Goal: Task Accomplishment & Management: Use online tool/utility

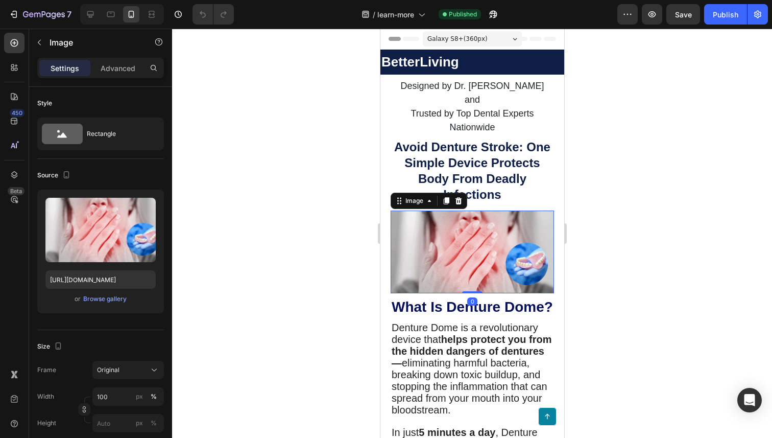
click at [478, 224] on img at bounding box center [471, 251] width 163 height 83
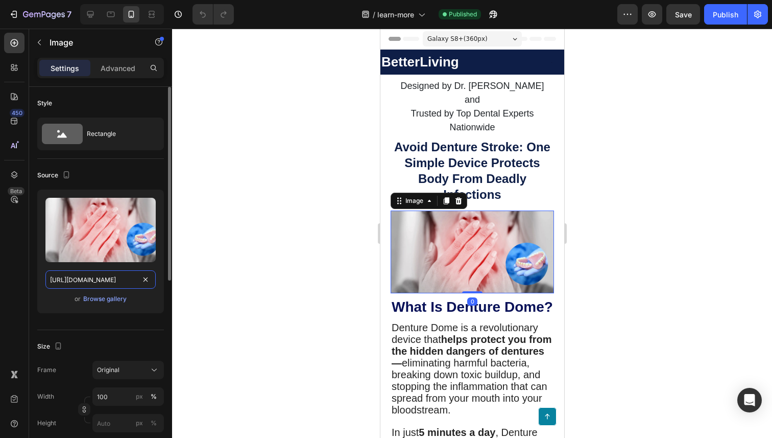
click at [107, 282] on input "[URL][DOMAIN_NAME]" at bounding box center [100, 279] width 110 height 18
paste input "adv.png?v=1756235945"
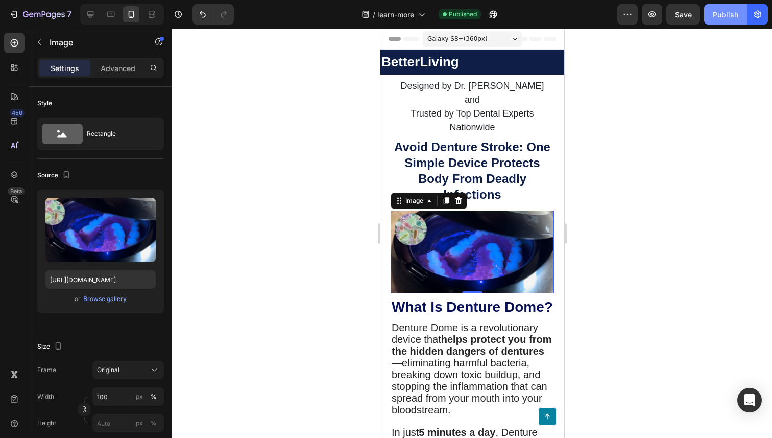
click at [728, 12] on div "Publish" at bounding box center [726, 14] width 26 height 11
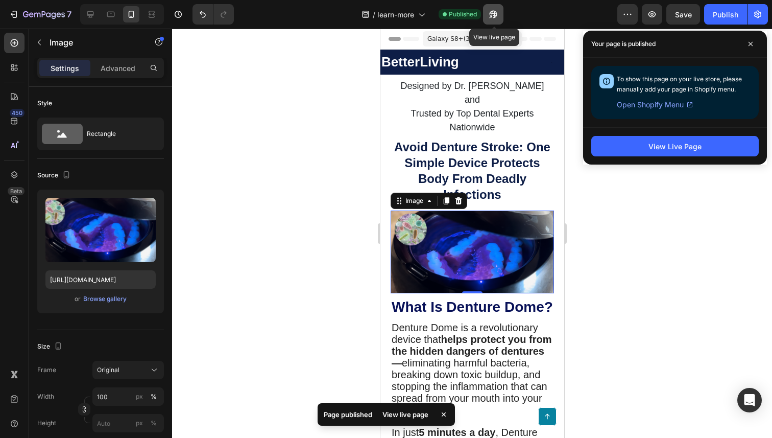
click at [498, 15] on icon "button" at bounding box center [493, 14] width 10 height 10
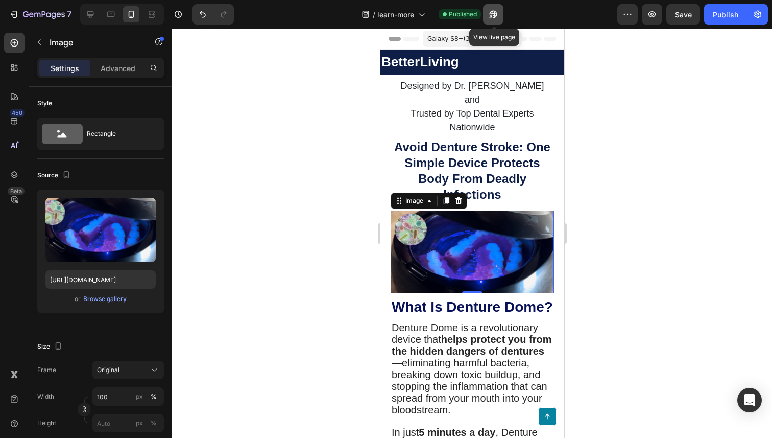
click at [492, 14] on icon "button" at bounding box center [493, 14] width 10 height 10
click at [94, 10] on icon at bounding box center [90, 14] width 10 height 10
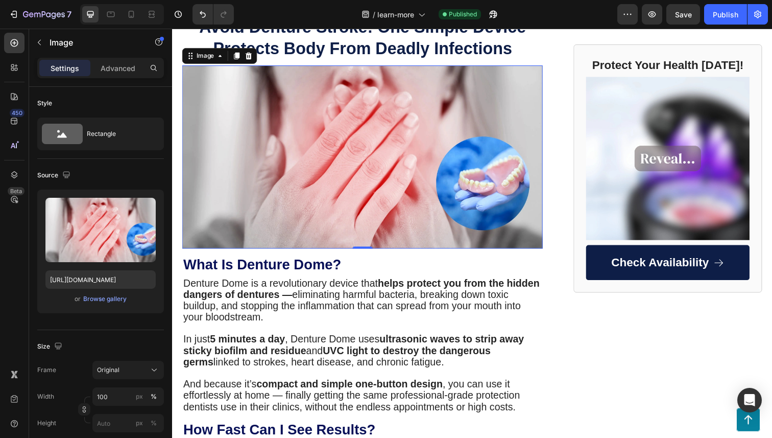
click at [412, 219] on img at bounding box center [366, 159] width 368 height 187
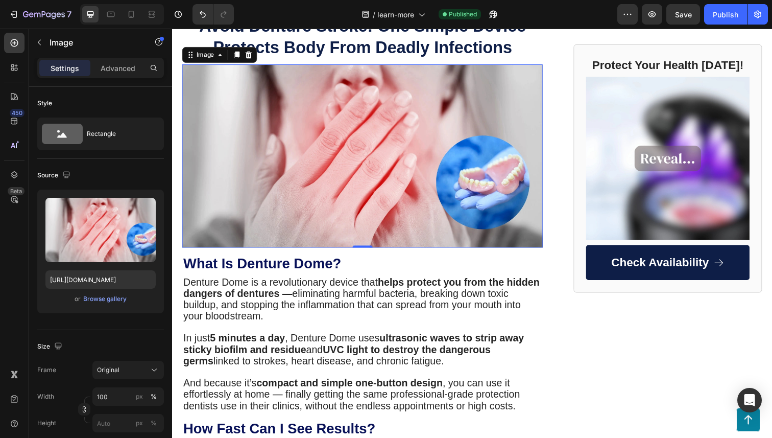
scroll to position [111, 0]
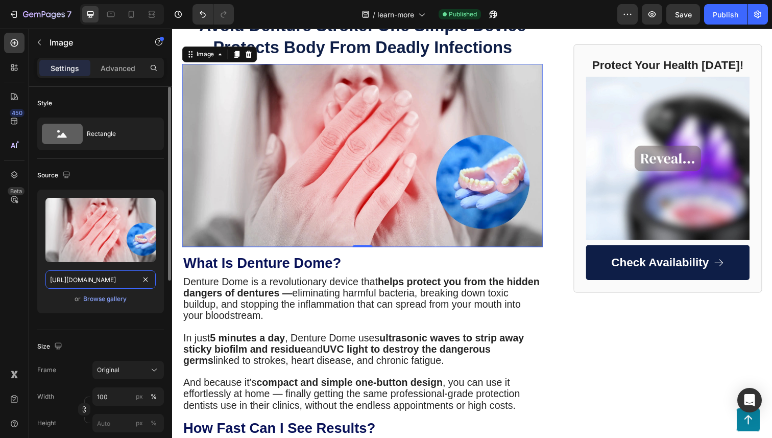
click at [115, 274] on input "[URL][DOMAIN_NAME]" at bounding box center [100, 279] width 110 height 18
paste input "adv.png?v=1756235945"
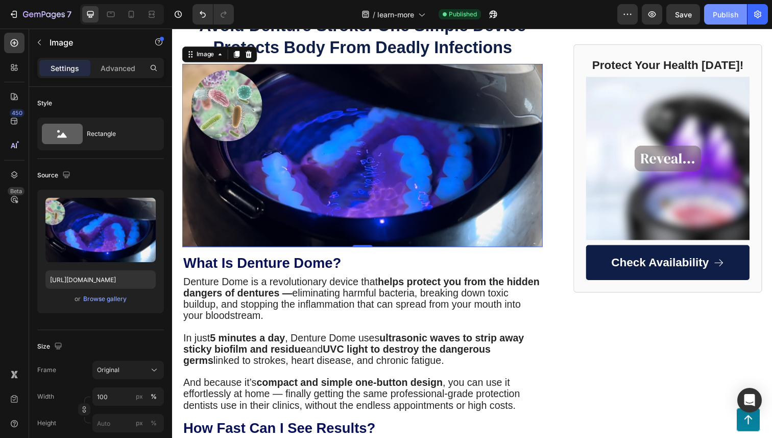
scroll to position [0, 0]
click at [732, 22] on button "Publish" at bounding box center [725, 14] width 43 height 20
click at [505, 13] on div "/ learn-more Published" at bounding box center [429, 14] width 375 height 20
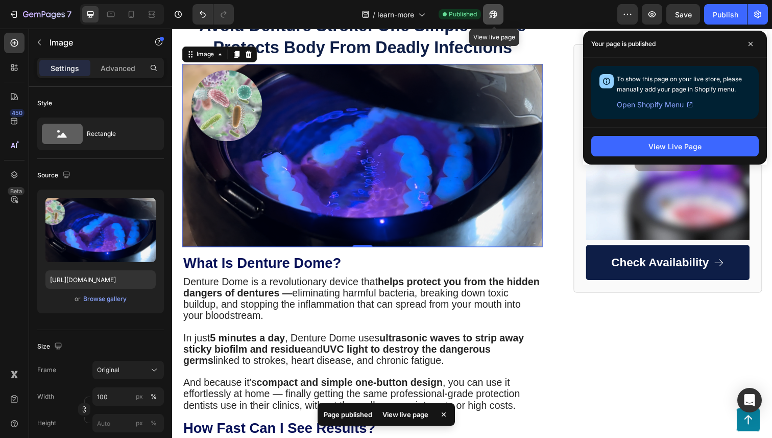
click at [492, 15] on icon "button" at bounding box center [490, 16] width 3 height 3
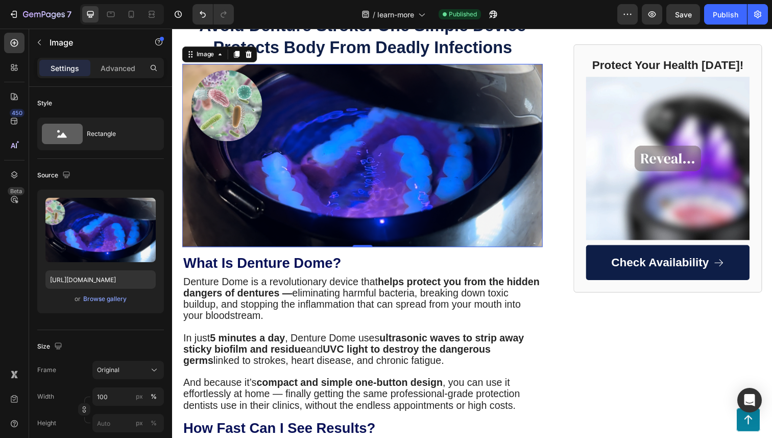
click at [283, 173] on img at bounding box center [366, 158] width 368 height 187
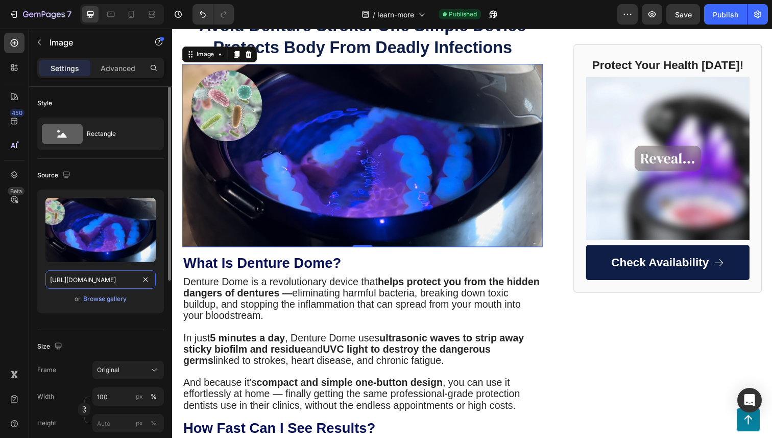
click at [66, 278] on input "[URL][DOMAIN_NAME]" at bounding box center [100, 279] width 110 height 18
paste input "2-ezgif.com-png-to-webp-converter.webp?v=1756236278"
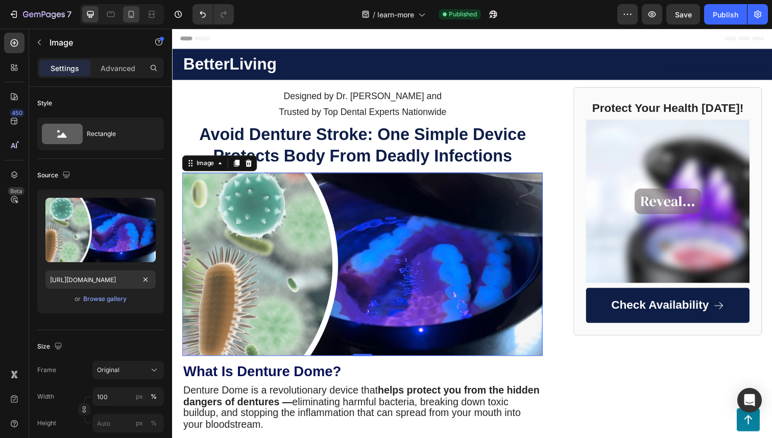
click at [134, 8] on div at bounding box center [131, 14] width 16 height 16
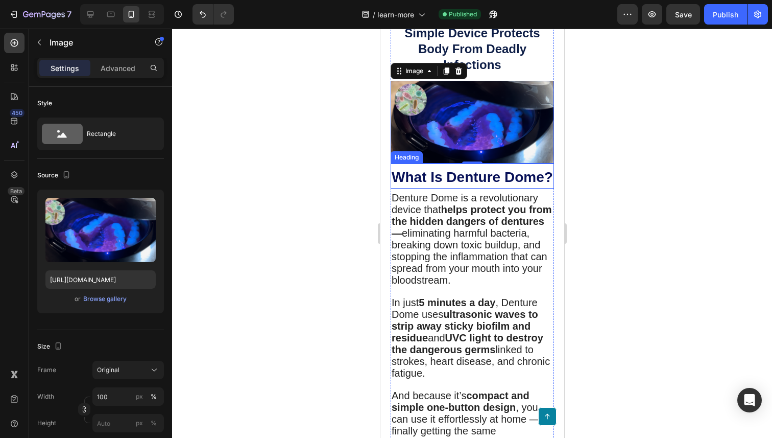
scroll to position [132, 0]
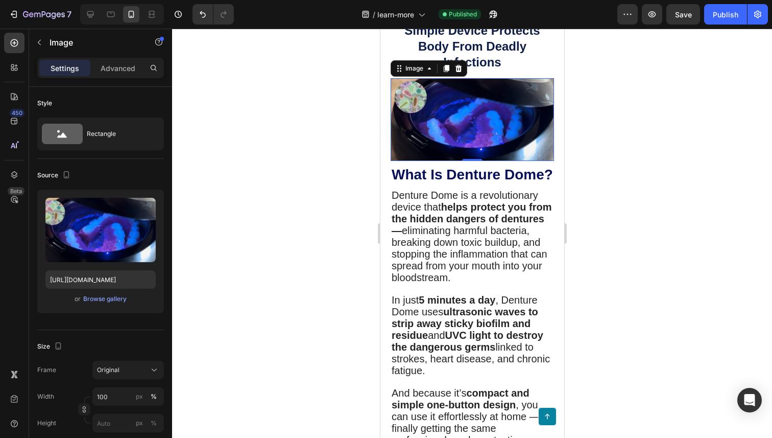
drag, startPoint x: 431, startPoint y: 110, endPoint x: 572, endPoint y: 186, distance: 159.4
click at [431, 110] on img at bounding box center [471, 119] width 163 height 83
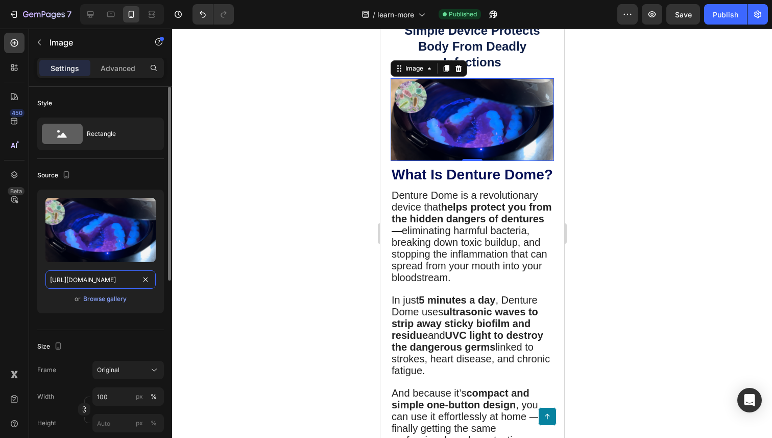
click at [89, 283] on input "[URL][DOMAIN_NAME]" at bounding box center [100, 279] width 110 height 18
paste input "2-ezgif.com-png-to-webp-converter.webp?v=1756236278"
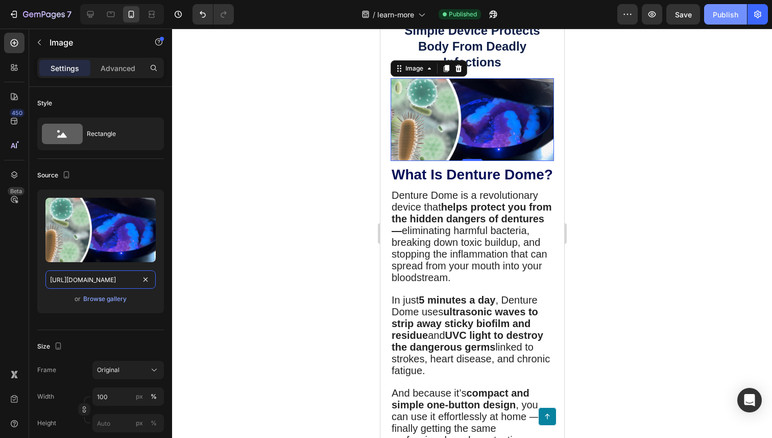
type input "[URL][DOMAIN_NAME]"
click at [727, 15] on div "Publish" at bounding box center [726, 14] width 26 height 11
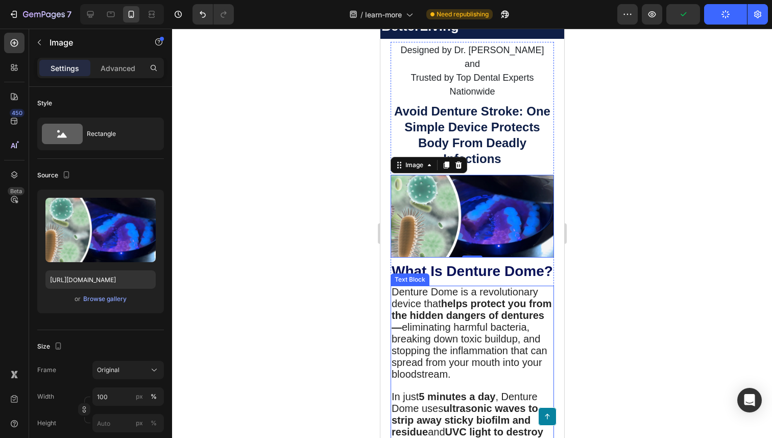
scroll to position [31, 0]
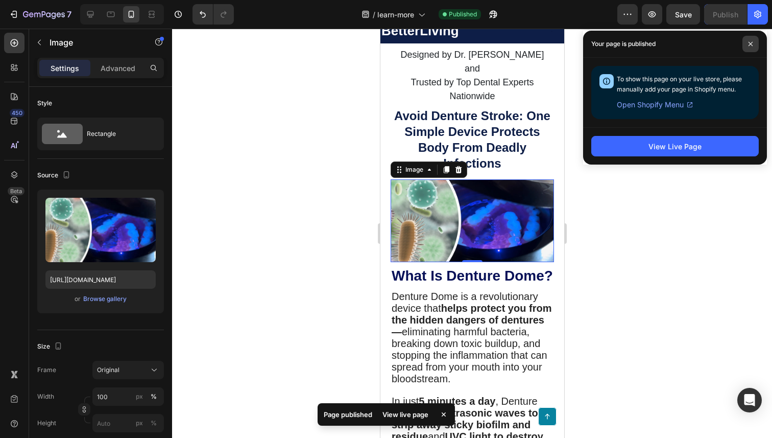
click at [749, 46] on span at bounding box center [750, 44] width 16 height 16
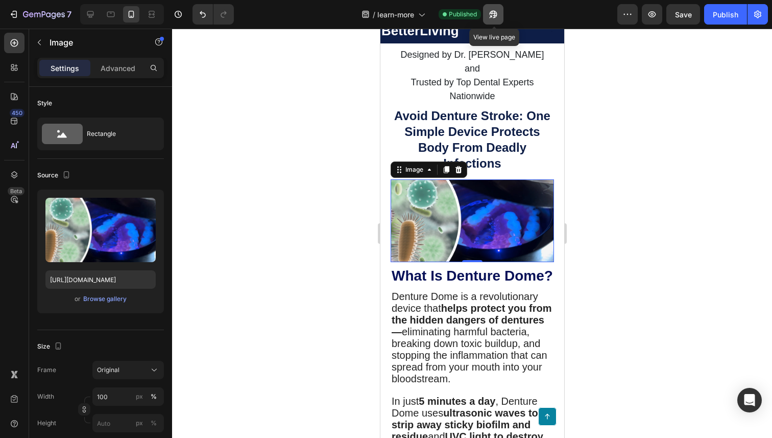
click at [501, 12] on button "button" at bounding box center [493, 14] width 20 height 20
